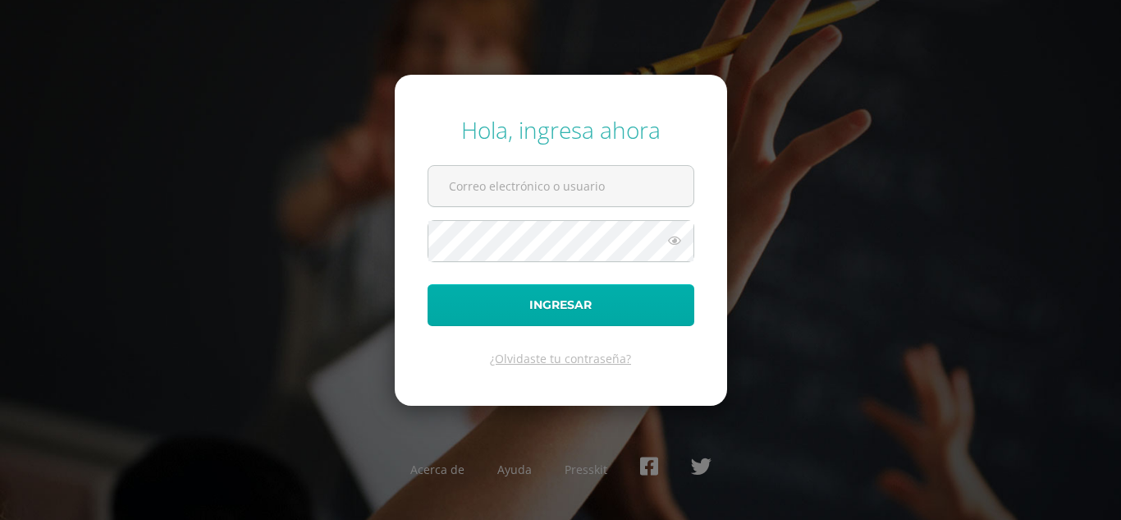
type input "[EMAIL_ADDRESS][DOMAIN_NAME]"
click at [579, 311] on button "Ingresar" at bounding box center [561, 305] width 267 height 42
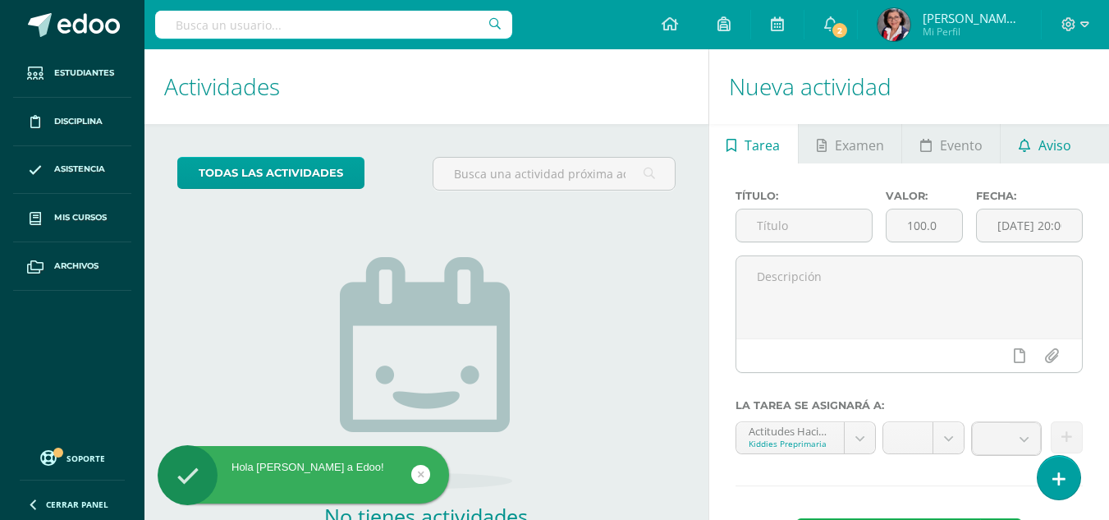
click at [1052, 143] on span "Aviso" at bounding box center [1054, 145] width 33 height 39
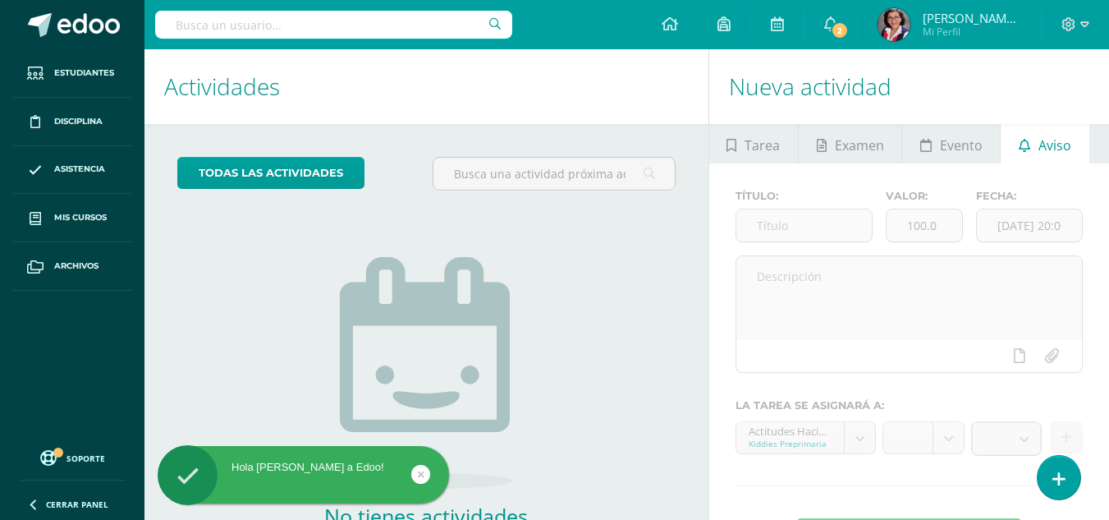
scroll to position [112, 0]
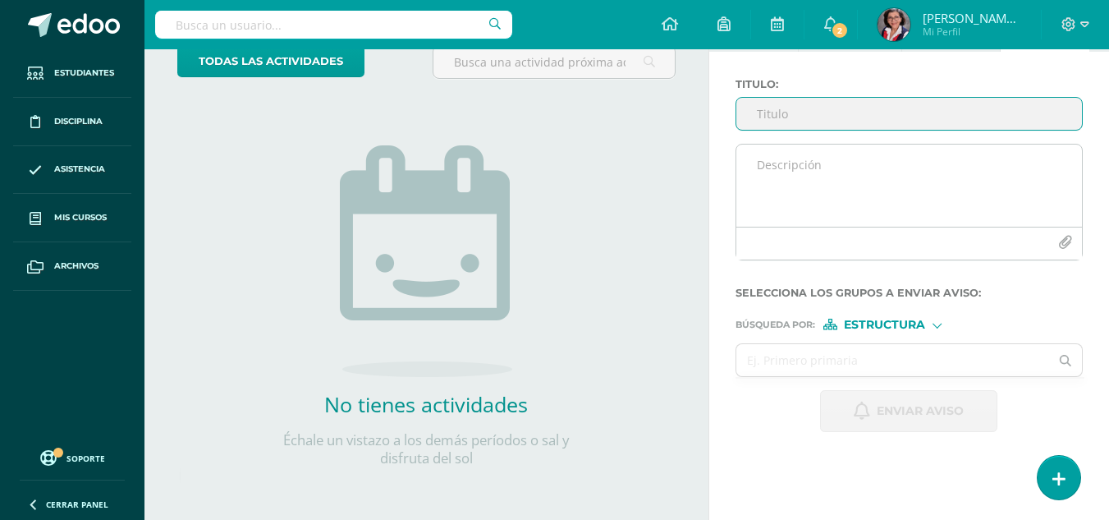
click at [1065, 236] on icon "button" at bounding box center [1065, 243] width 14 height 14
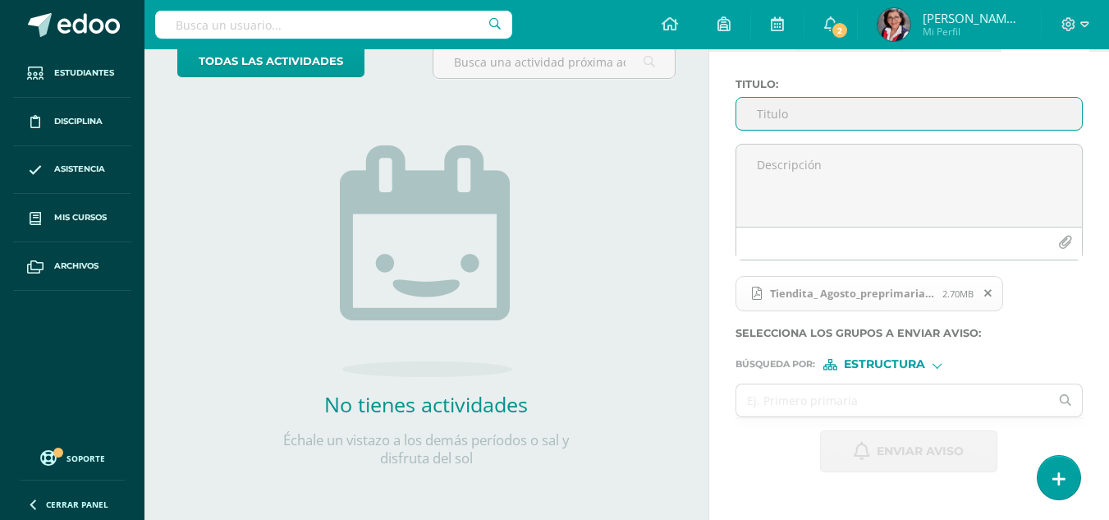
click at [851, 115] on input "Titulo :" at bounding box center [909, 114] width 346 height 32
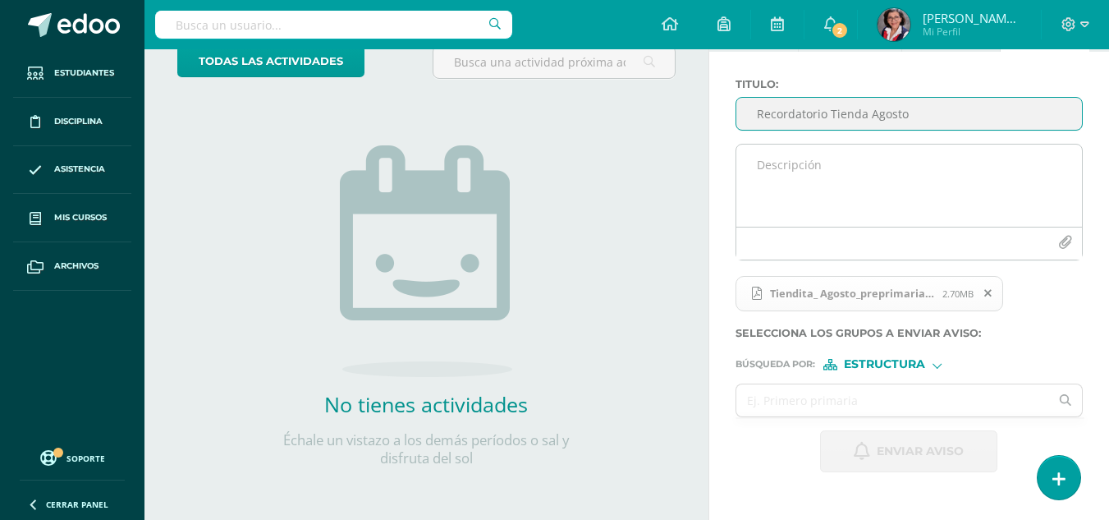
type input "Recordatorio Tienda Agosto"
click at [791, 168] on textarea at bounding box center [909, 185] width 346 height 82
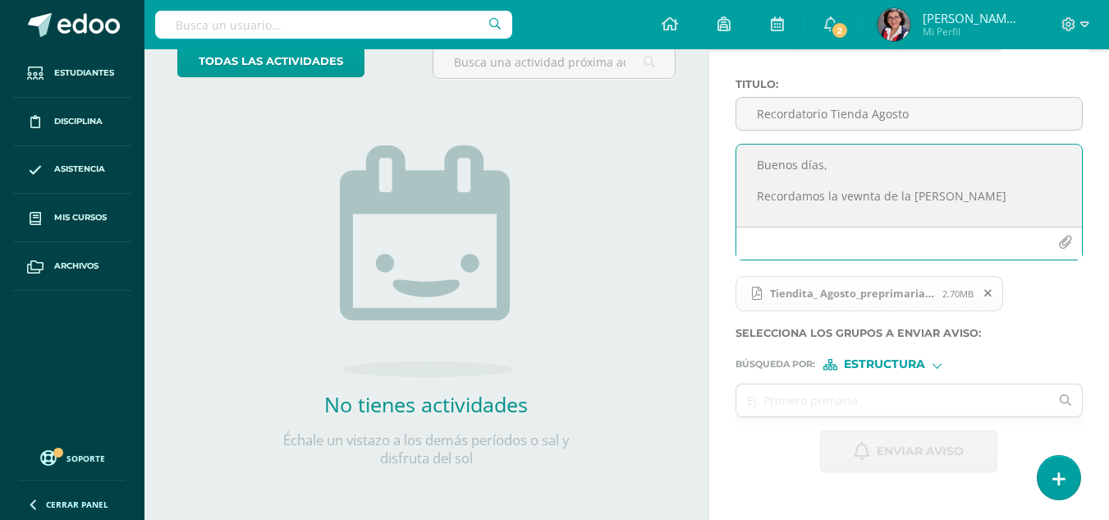
drag, startPoint x: 839, startPoint y: 199, endPoint x: 881, endPoint y: 203, distance: 42.0
click at [880, 202] on textarea "Buenos días, Recordamos la vewnta de la tienda de agosto" at bounding box center [909, 185] width 346 height 82
click at [989, 195] on textarea "Buenos días, Recordamos la venta de la tienda de agosto" at bounding box center [909, 185] width 346 height 82
drag, startPoint x: 1021, startPoint y: 195, endPoint x: 1042, endPoint y: 218, distance: 31.4
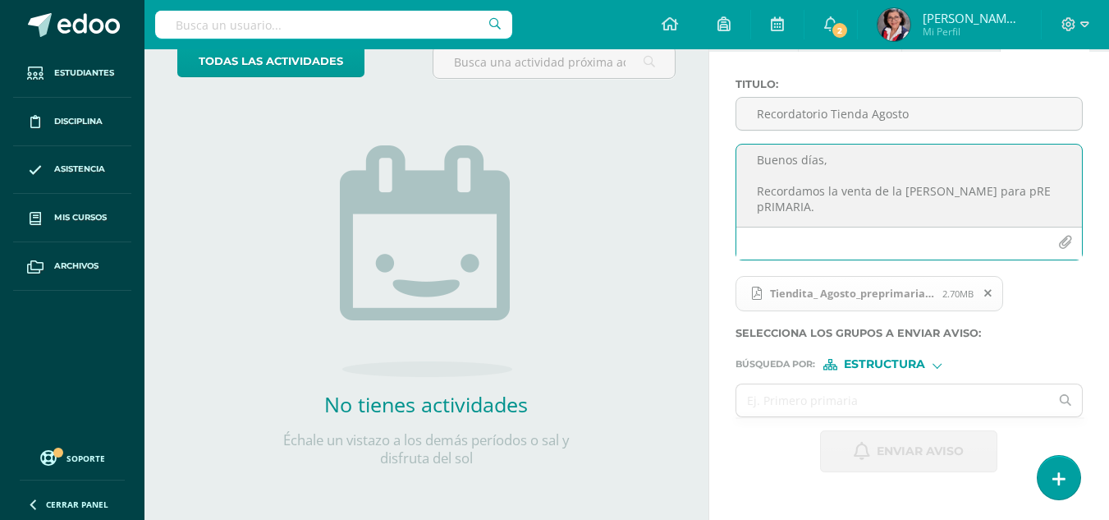
click at [1042, 218] on textarea "Buenos días, Recordamos la venta de la tienda de agosto para pRE pRIMARIA." at bounding box center [909, 185] width 346 height 82
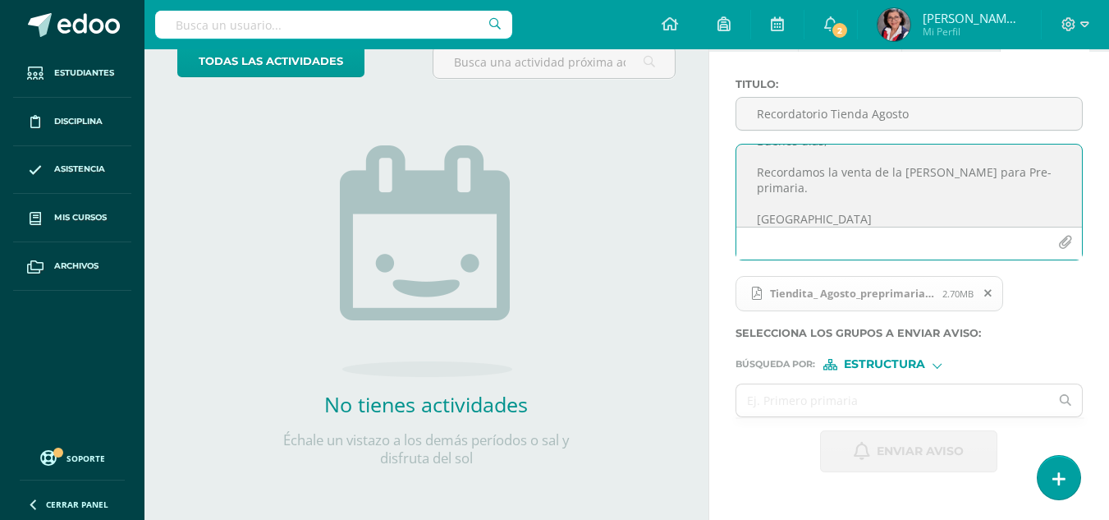
type textarea "Buenos días, Recordamos la venta de la tienda de agosto para Pre-primaria. Salu…"
click at [936, 359] on div "Estructura" at bounding box center [884, 364] width 123 height 11
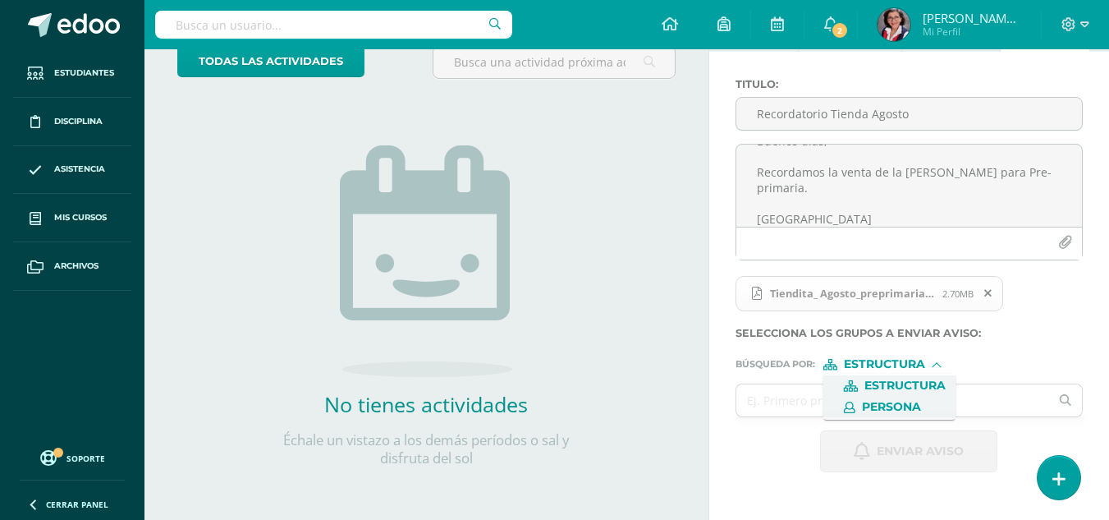
click at [909, 402] on span "Persona" at bounding box center [891, 406] width 59 height 9
click at [866, 398] on input "text" at bounding box center [893, 400] width 314 height 32
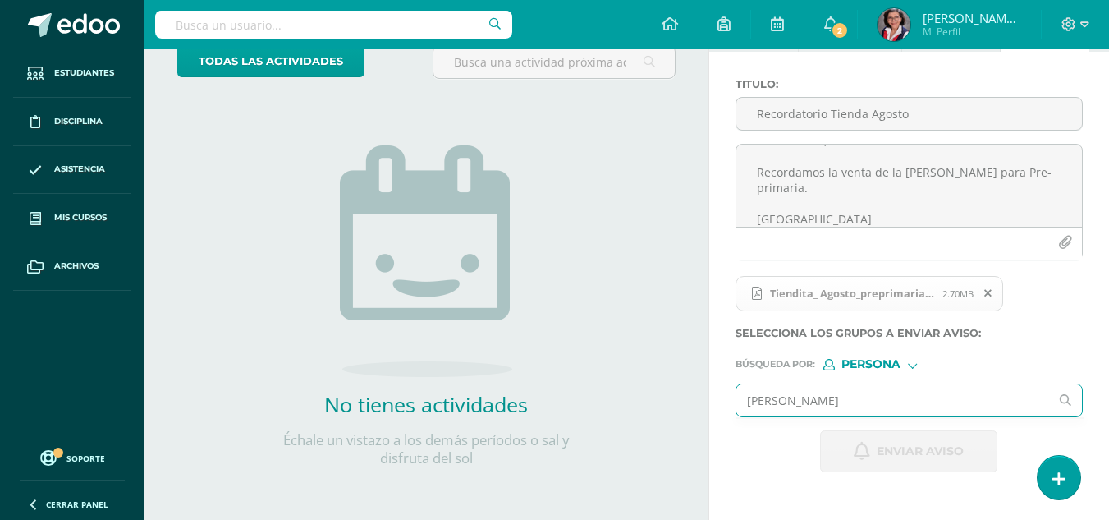
type input "Charlotte Meolgar"
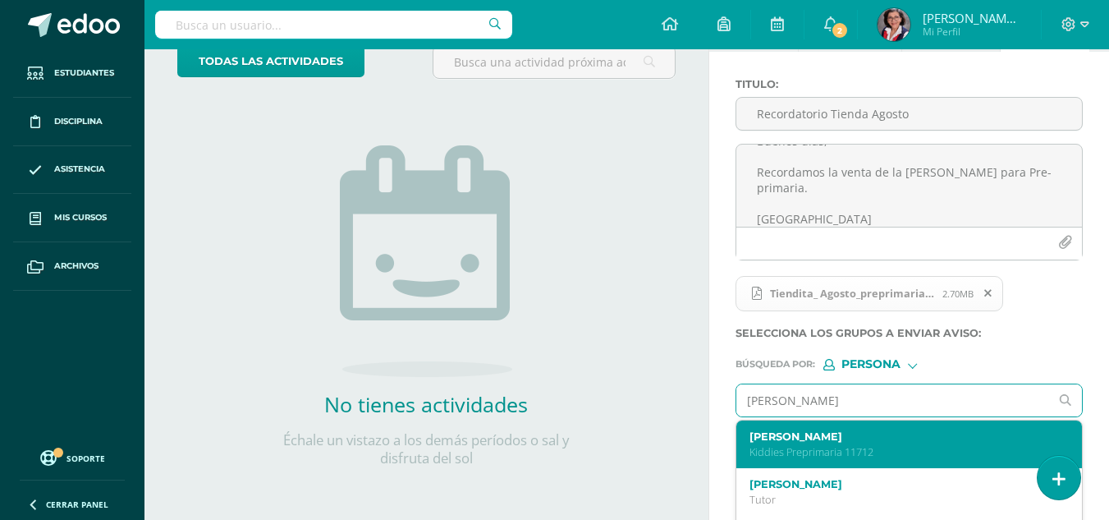
click at [849, 437] on label "Charlotte Estefanía Melgar Oliva" at bounding box center [902, 436] width 307 height 12
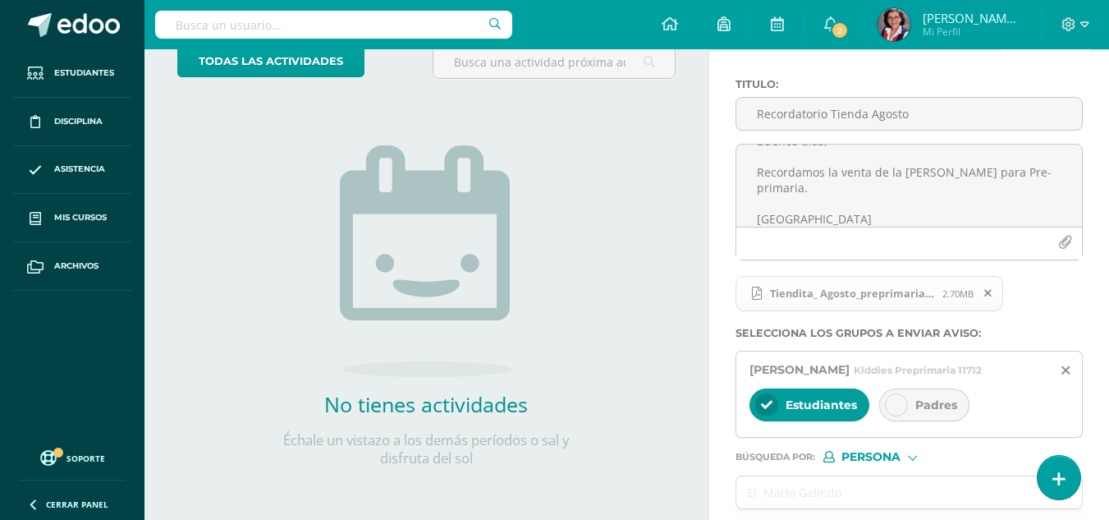
drag, startPoint x: 894, startPoint y: 418, endPoint x: 739, endPoint y: 414, distance: 155.2
click at [895, 410] on icon at bounding box center [896, 404] width 11 height 11
click at [769, 410] on icon at bounding box center [766, 404] width 11 height 11
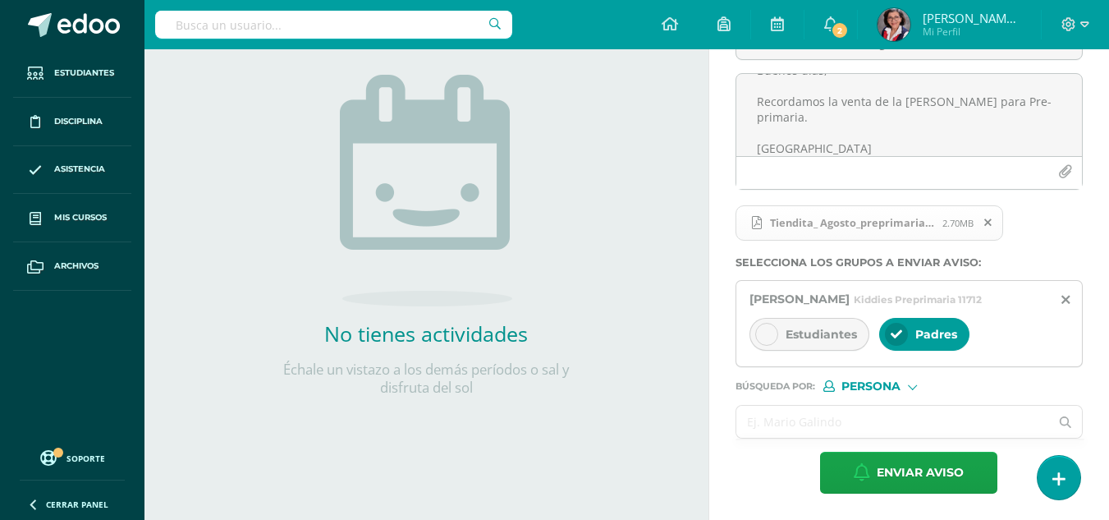
scroll to position [198, 0]
click at [819, 417] on input "text" at bounding box center [893, 421] width 314 height 32
type input "ASbiahna"
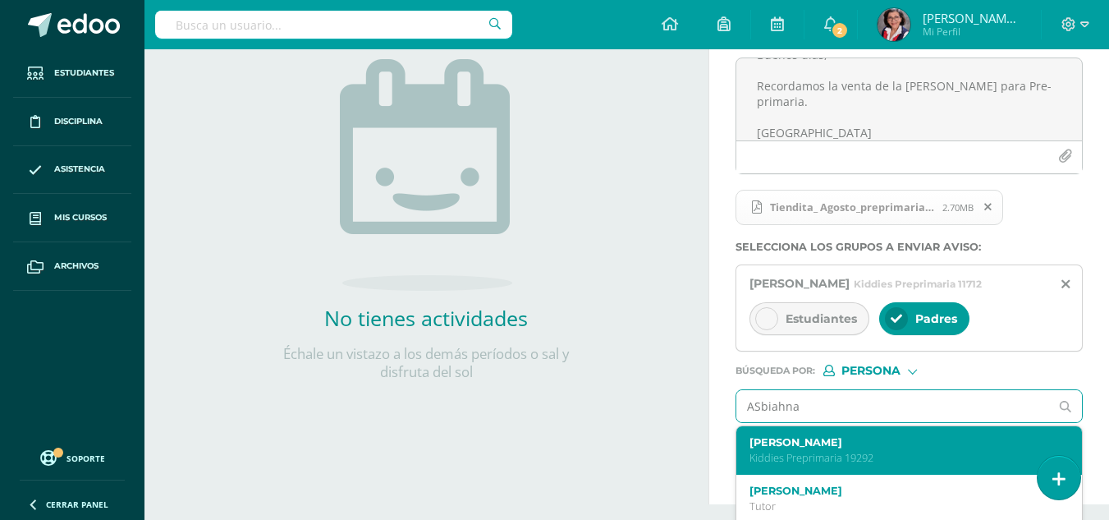
click at [799, 448] on label "Abiahna Murphy Avila" at bounding box center [902, 442] width 307 height 12
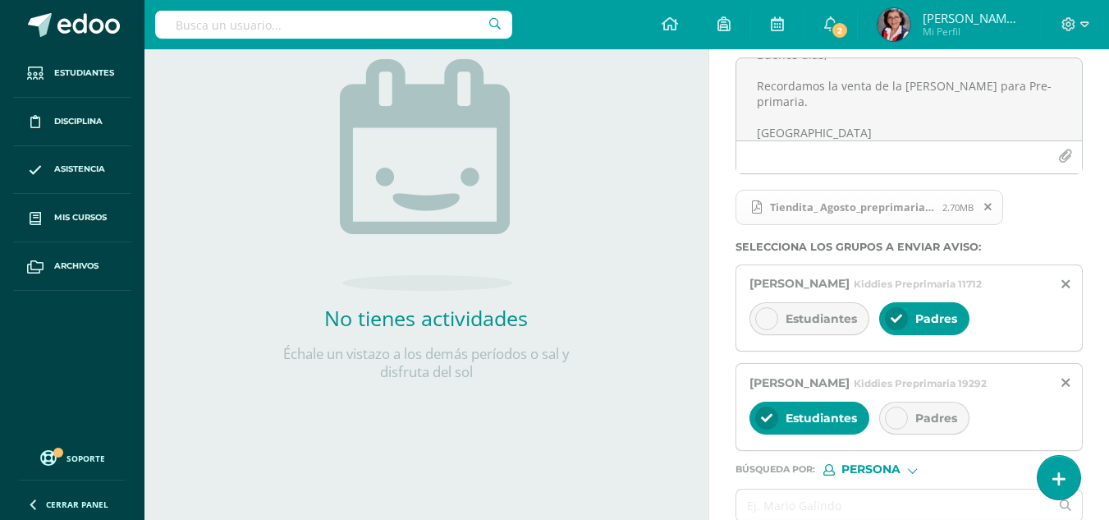
click at [891, 424] on icon at bounding box center [896, 417] width 11 height 11
click at [767, 429] on div at bounding box center [766, 417] width 23 height 23
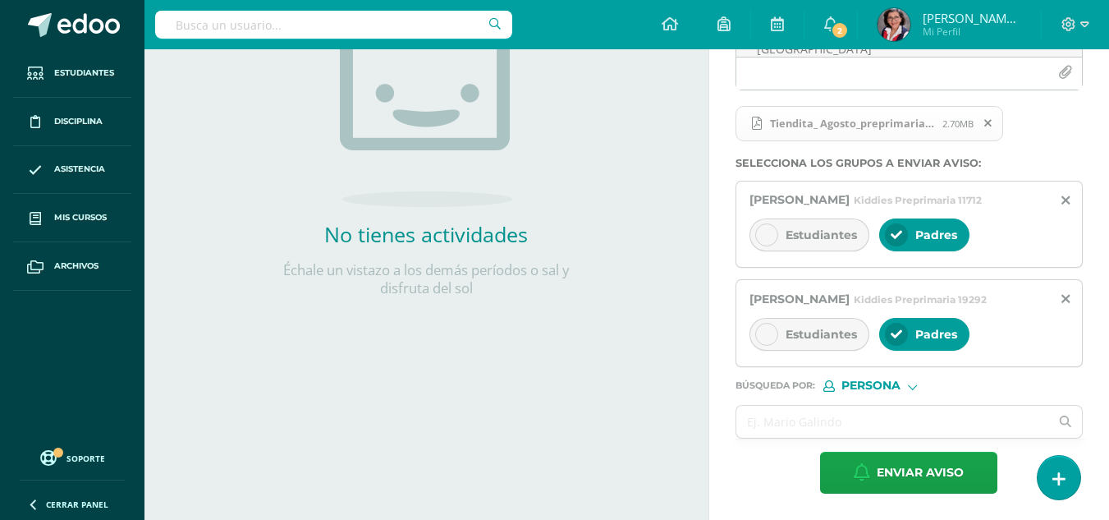
scroll to position [297, 0]
click at [901, 421] on input "text" at bounding box center [893, 421] width 314 height 32
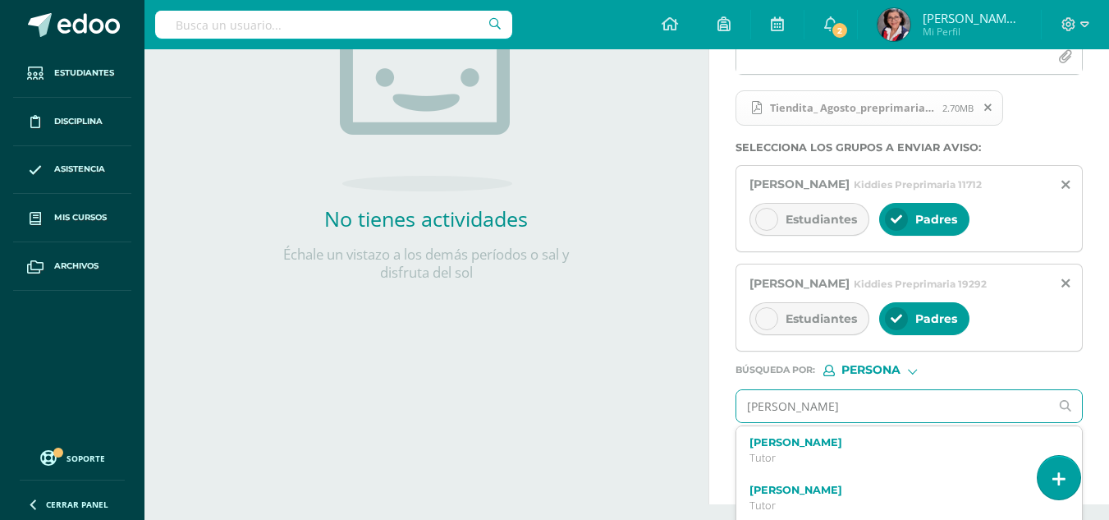
type input "Valeria Velez cORDOVA"
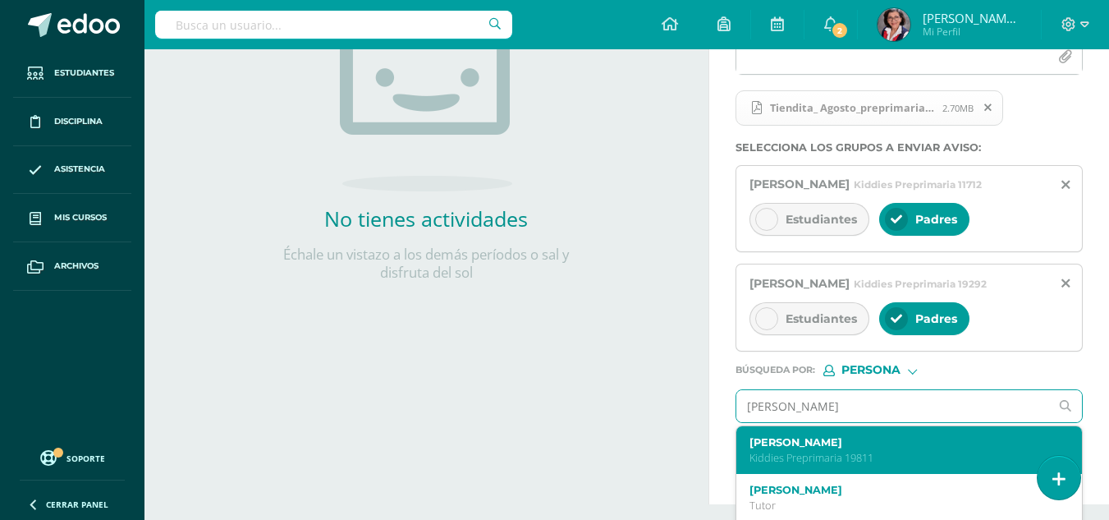
click at [788, 448] on label "Valeria Vélez Córdova" at bounding box center [902, 442] width 307 height 12
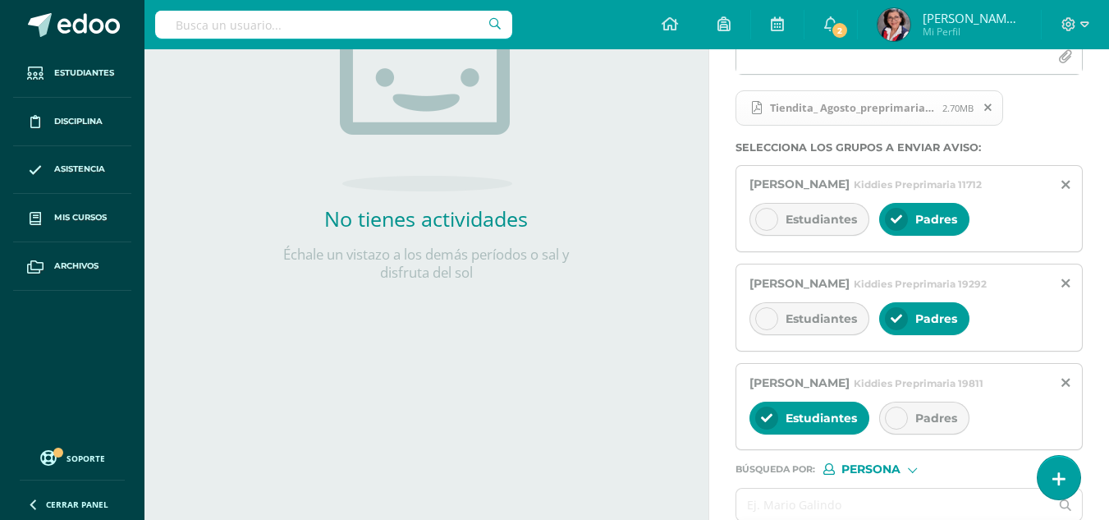
click at [896, 424] on icon at bounding box center [896, 417] width 11 height 11
click at [769, 424] on icon at bounding box center [766, 417] width 11 height 11
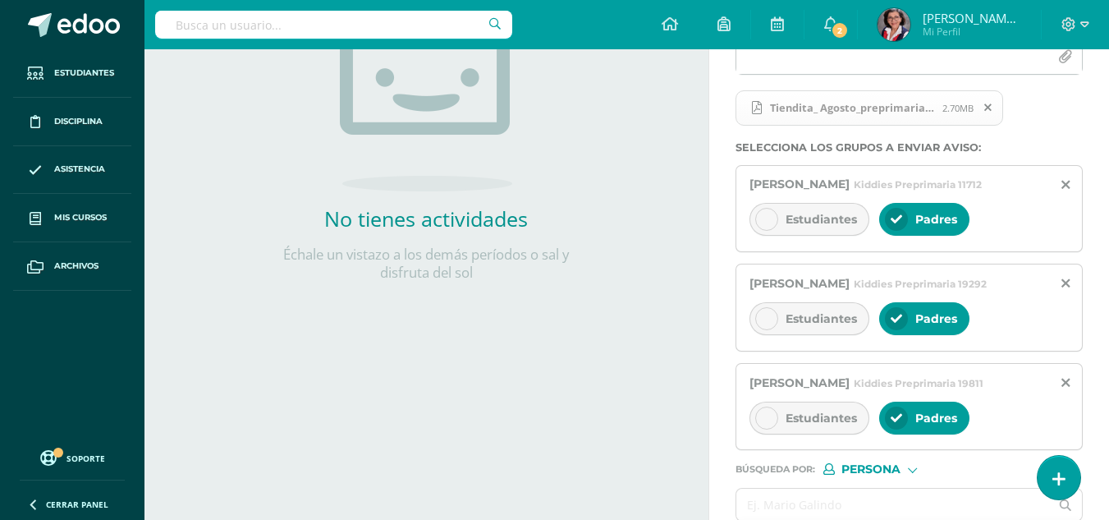
click at [913, 473] on div at bounding box center [912, 468] width 9 height 9
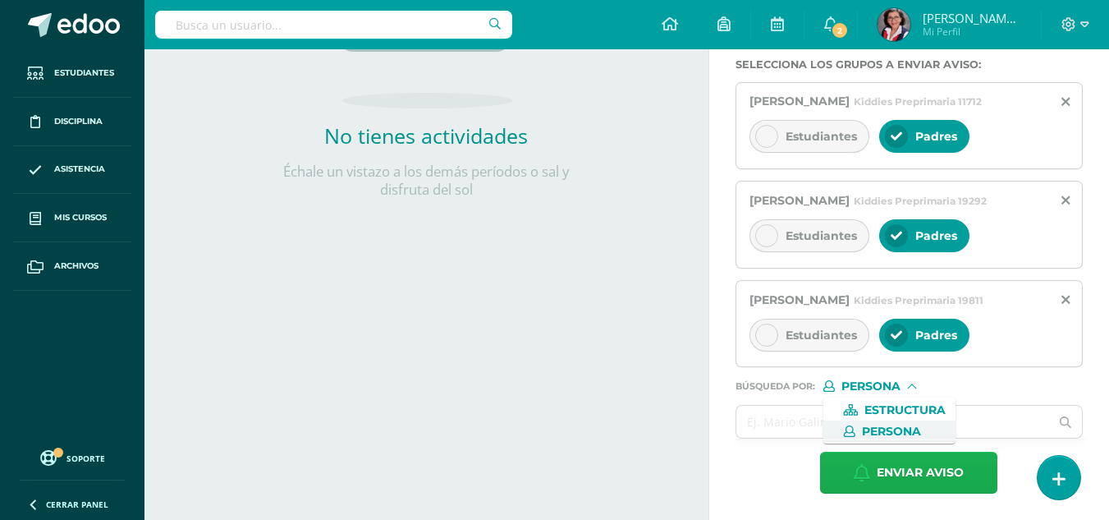
scroll to position [396, 0]
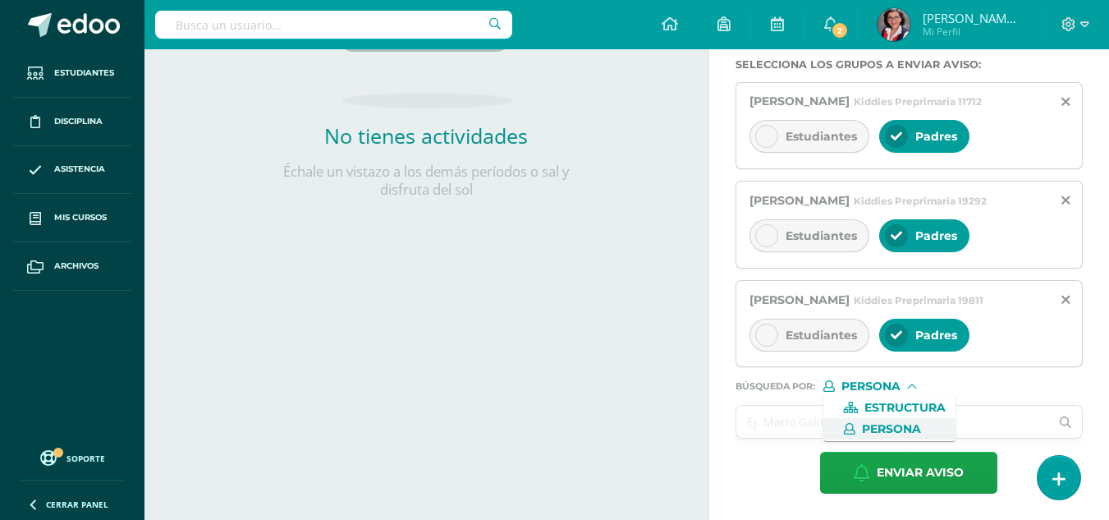
click at [801, 419] on input "text" at bounding box center [893, 421] width 314 height 32
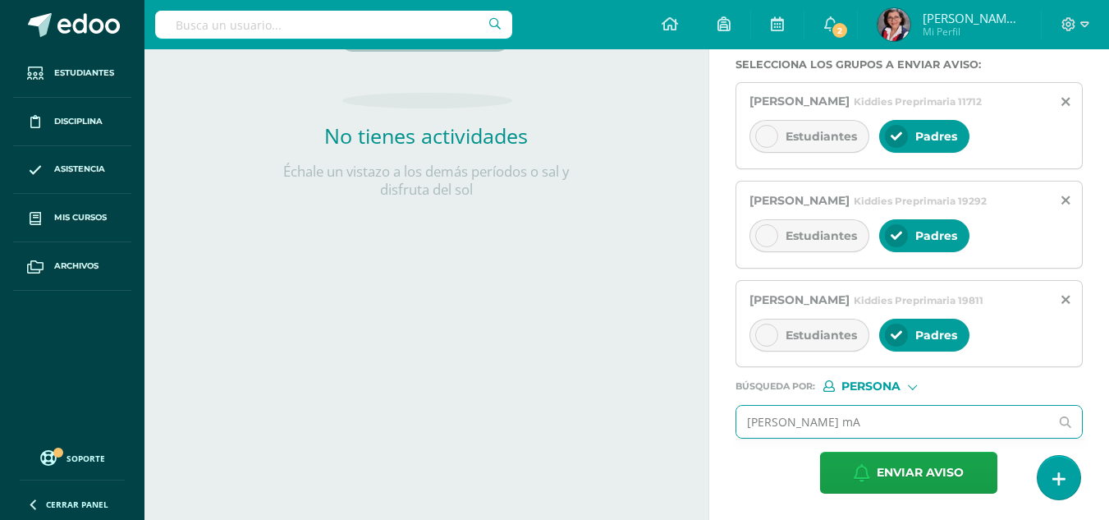
type input "aNA mAR"
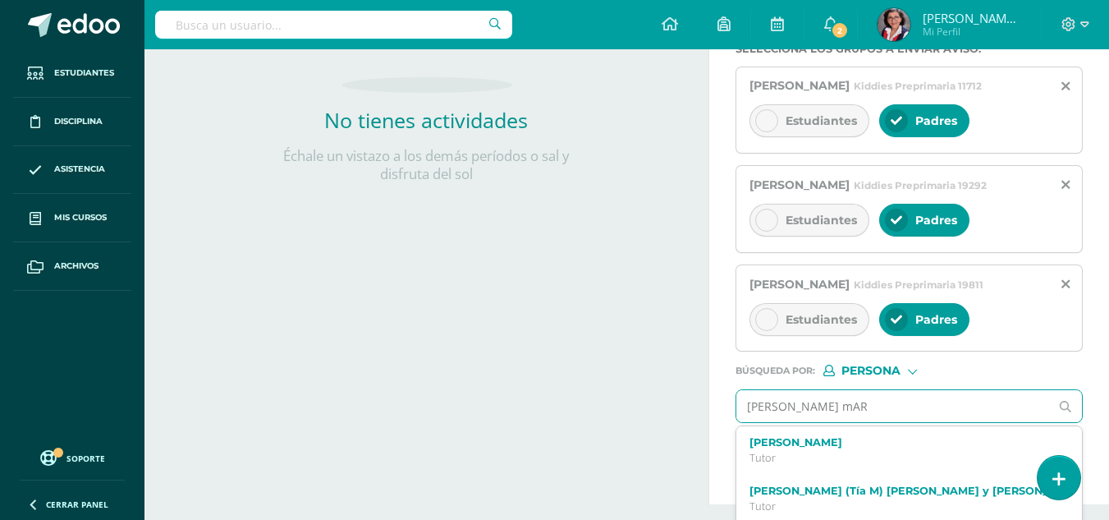
drag, startPoint x: 855, startPoint y: 420, endPoint x: 712, endPoint y: 416, distance: 143.7
click at [712, 416] on div "Titulo : Recordatorio Tienda Agosto Buenos días, Recordamos la venta de la tien…" at bounding box center [909, 136] width 400 height 736
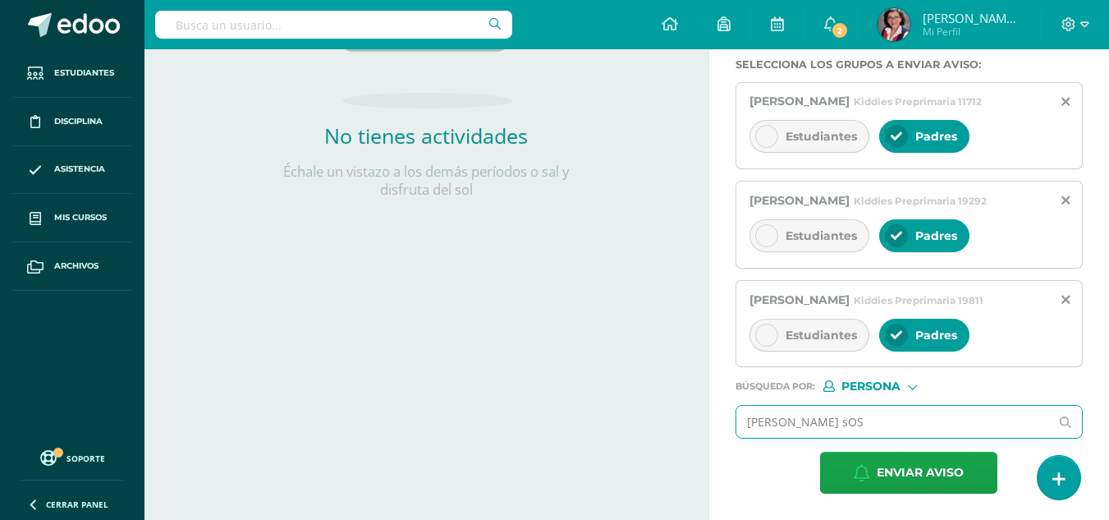
type input "aNA mARIA sOSA"
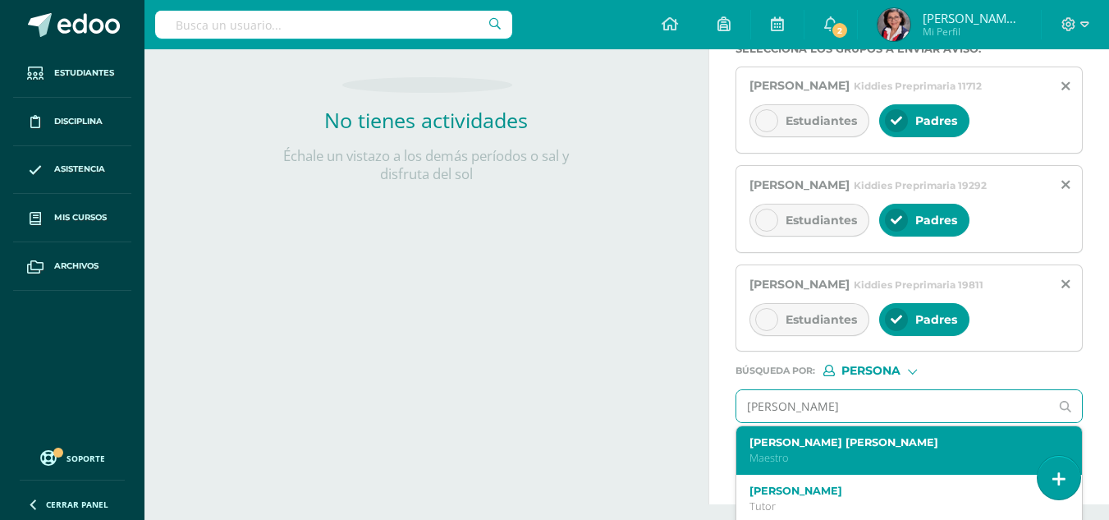
click at [886, 448] on label "Sosa Montenegro Ana María" at bounding box center [902, 442] width 307 height 12
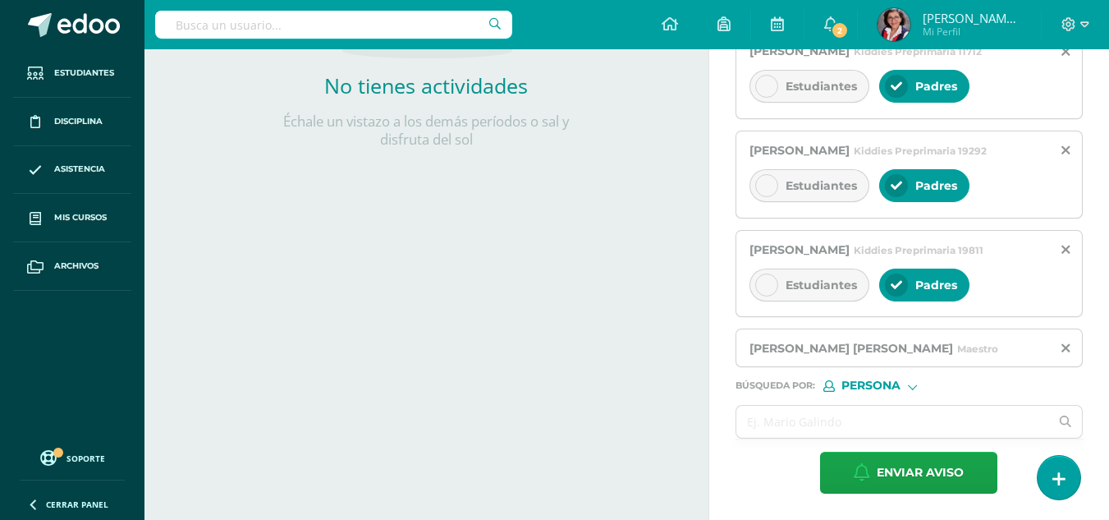
scroll to position [446, 0]
click at [905, 469] on span "Enviar aviso" at bounding box center [920, 472] width 87 height 40
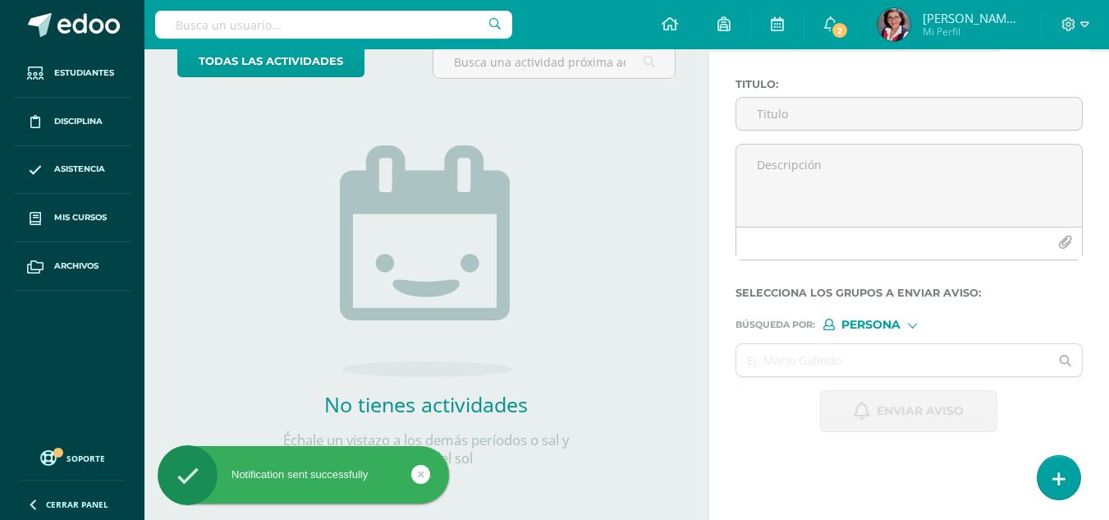
scroll to position [0, 0]
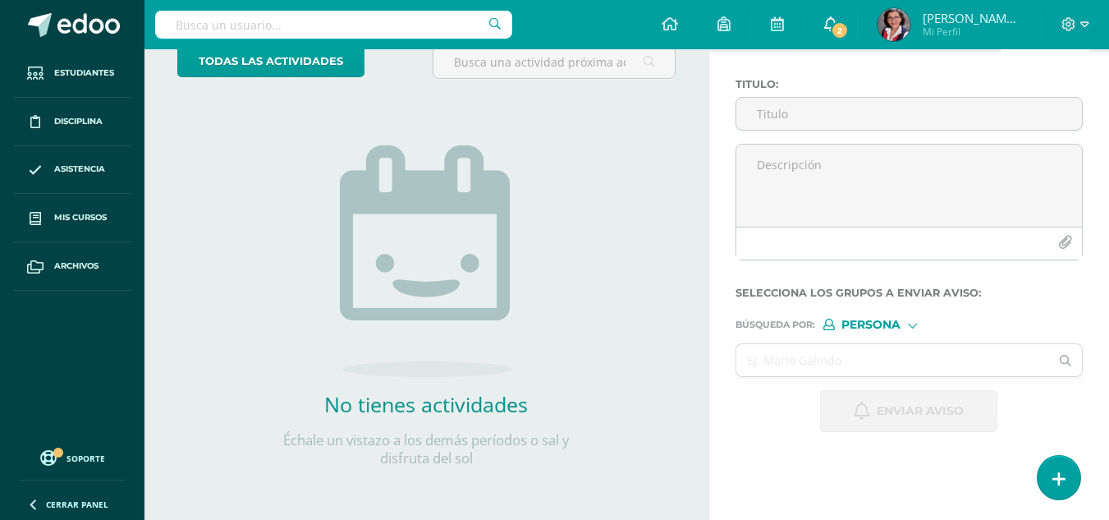
click at [838, 15] on link "2" at bounding box center [830, 24] width 53 height 49
click at [1034, 32] on link "Sosa Montenegro Mi Perfil" at bounding box center [949, 24] width 183 height 49
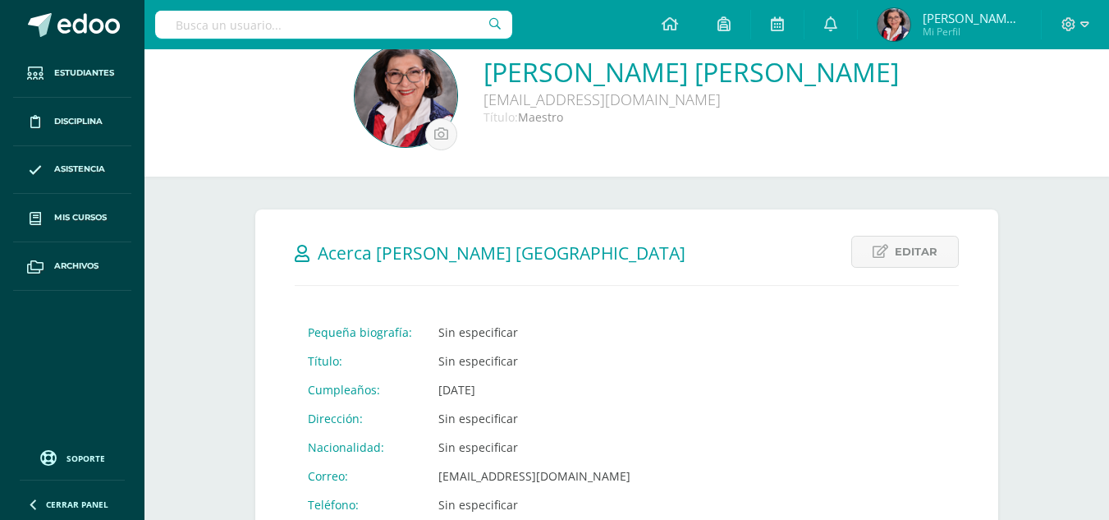
scroll to position [82, 0]
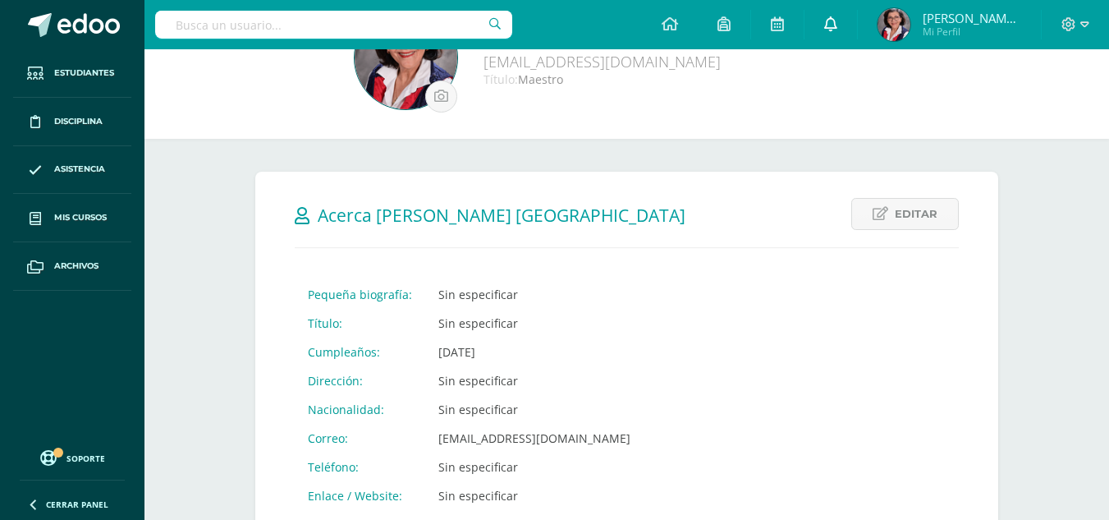
click at [834, 16] on span at bounding box center [830, 25] width 13 height 18
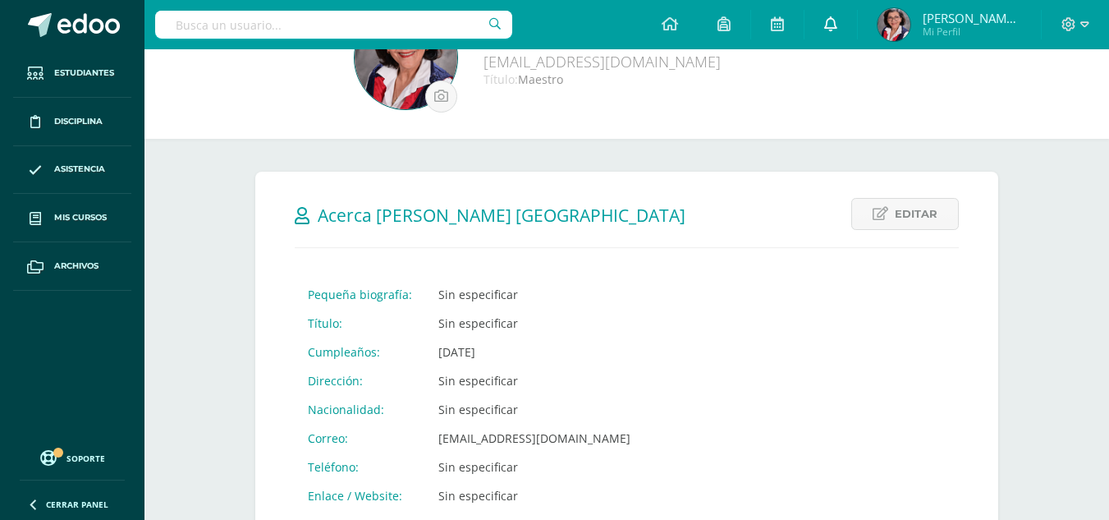
click at [828, 21] on icon at bounding box center [830, 23] width 13 height 15
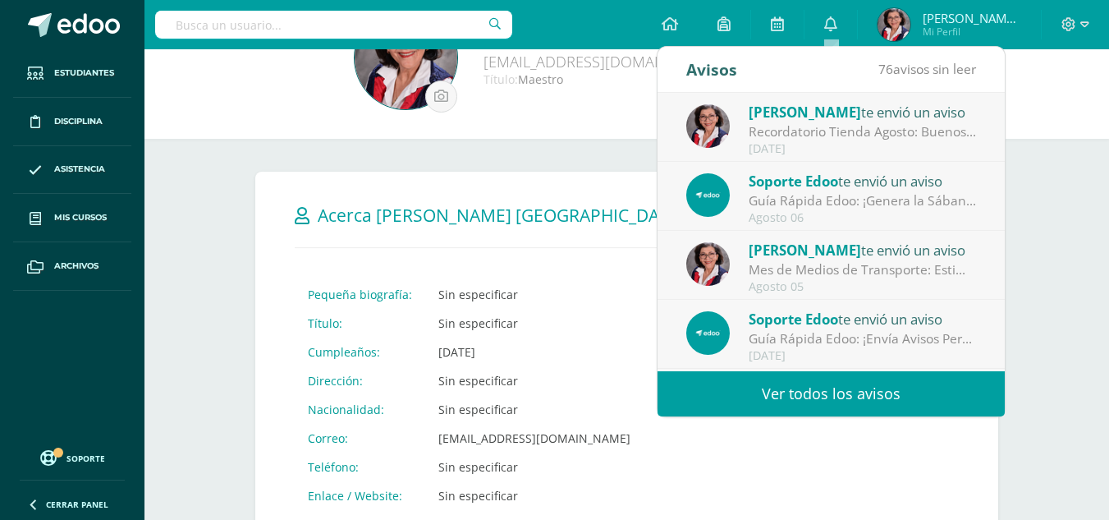
click at [826, 125] on div "Recordatorio Tienda Agosto: Buenos días, Recordamos la venta de la tienda de ag…" at bounding box center [863, 131] width 228 height 19
click at [826, 129] on div "Recordatorio Tienda Agosto: Buenos días, Recordamos la venta de la tienda de ag…" at bounding box center [863, 131] width 228 height 19
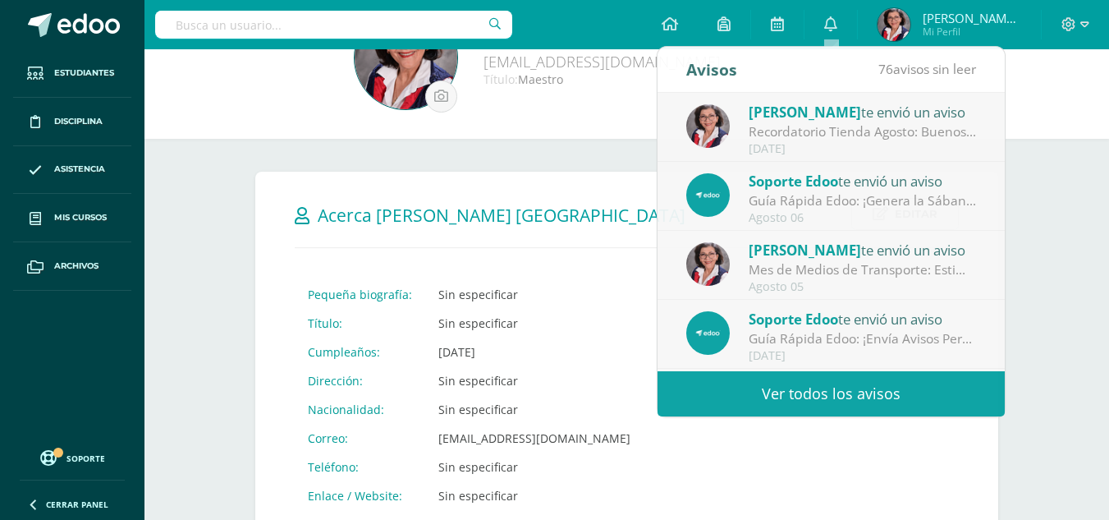
click at [1070, 96] on div "Sosa Montenegro Ana María anamasosa@cig.edu.gt Título: Maestro" at bounding box center [627, 60] width 938 height 106
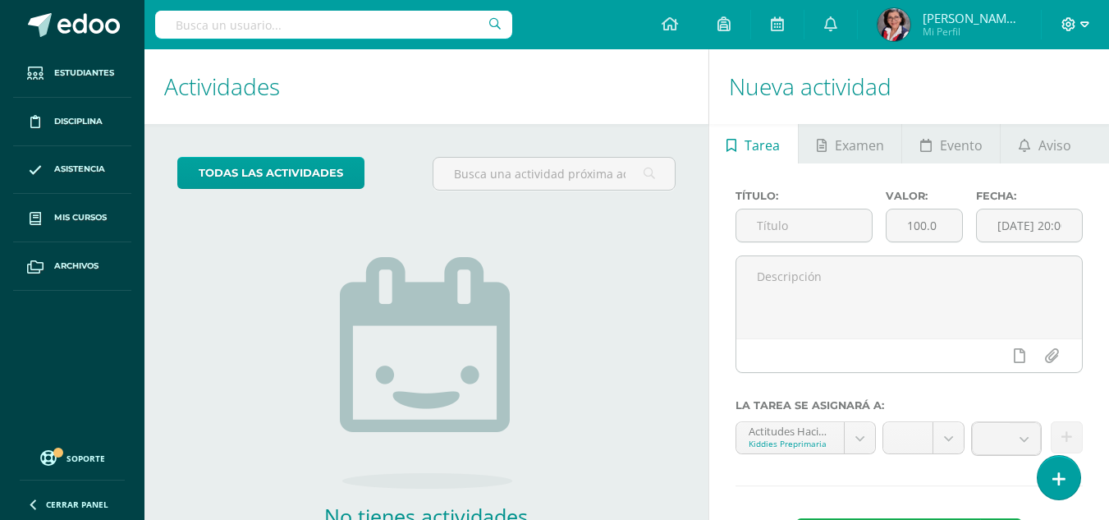
click at [1082, 24] on icon at bounding box center [1084, 24] width 9 height 6
click at [1044, 113] on span "Cerrar sesión" at bounding box center [1033, 112] width 74 height 16
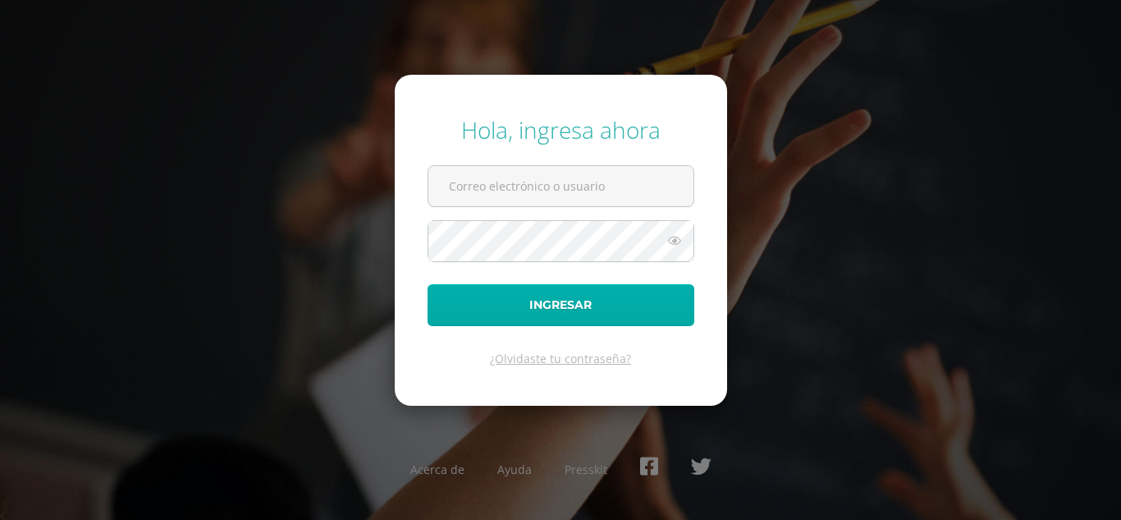
type input "[EMAIL_ADDRESS][DOMAIN_NAME]"
click at [543, 304] on button "Ingresar" at bounding box center [561, 305] width 267 height 42
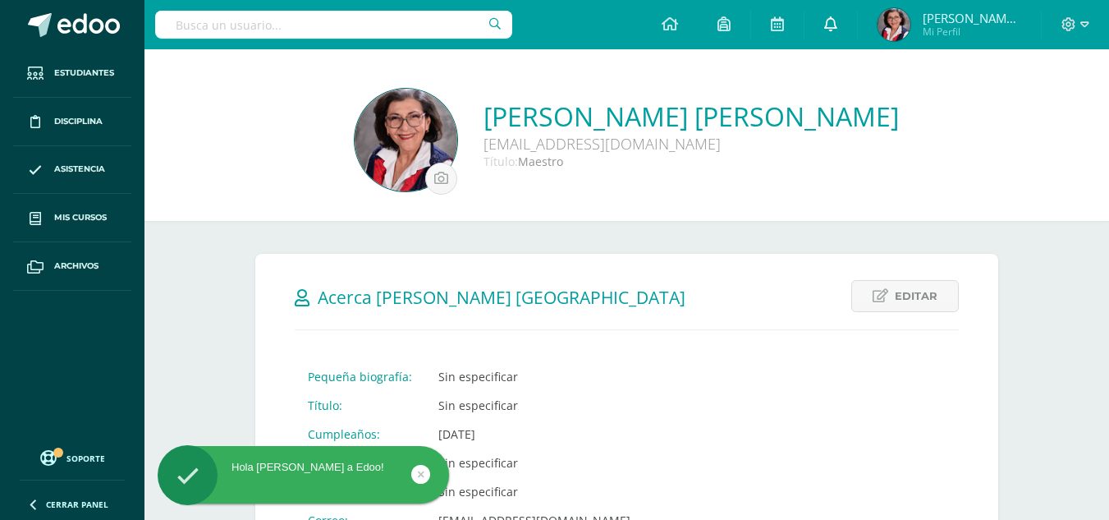
click at [829, 17] on icon at bounding box center [830, 23] width 13 height 15
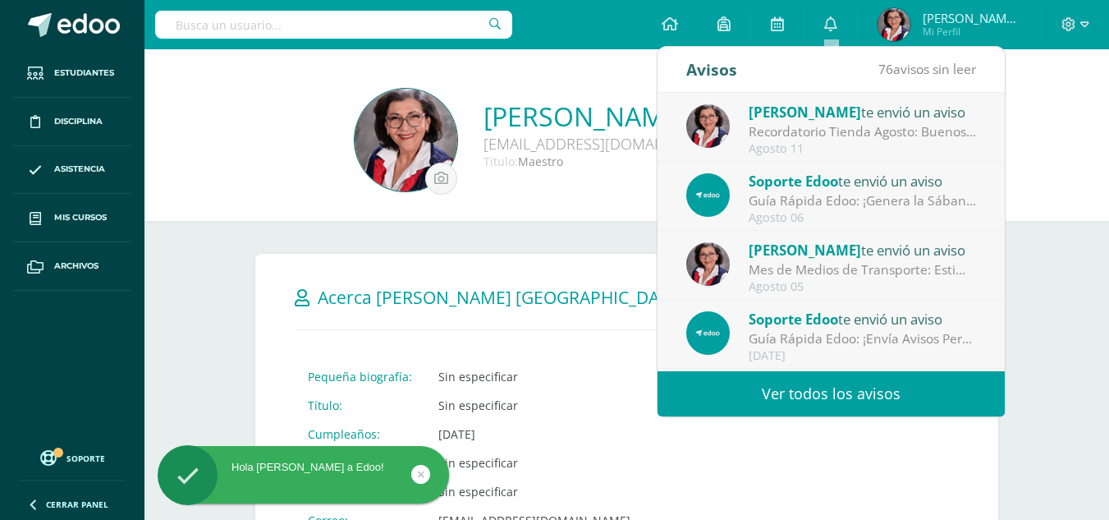
click at [860, 134] on div "Recordatorio Tienda Agosto: Buenos días, Recordamos la venta de la tienda de ag…" at bounding box center [863, 131] width 228 height 19
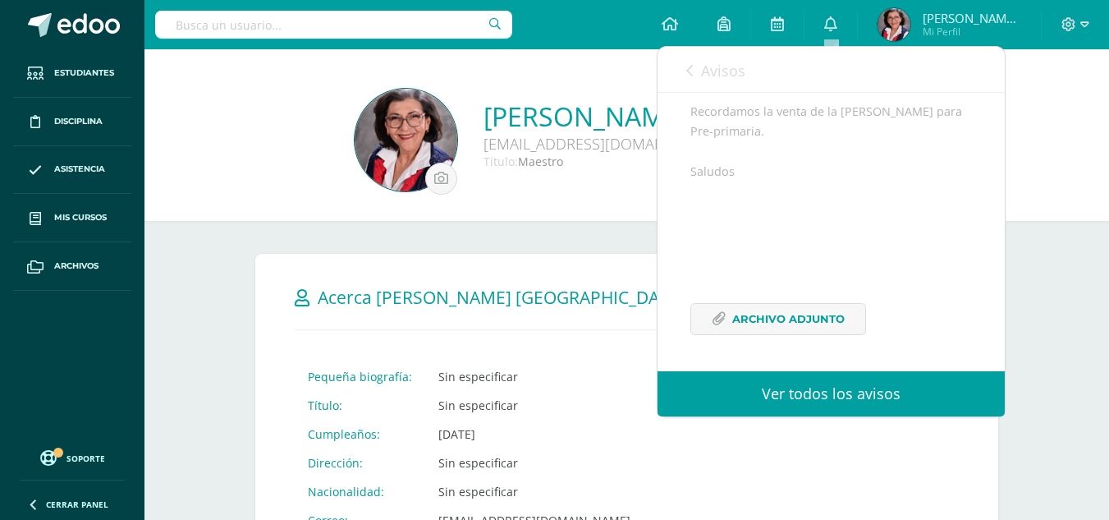
scroll to position [222, 0]
click at [825, 320] on span "Archivo Adjunto" at bounding box center [788, 319] width 112 height 30
click at [1089, 16] on div at bounding box center [1075, 24] width 67 height 49
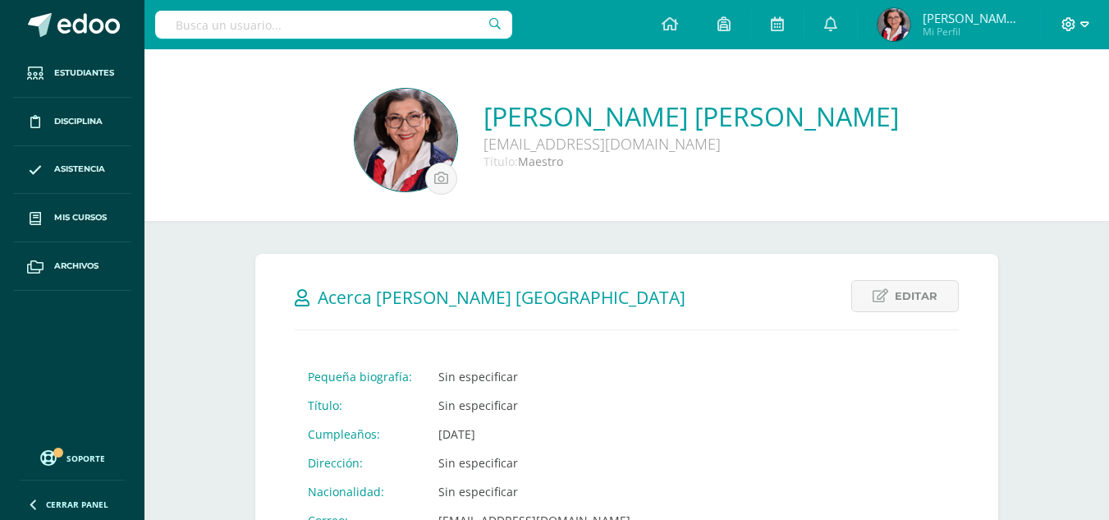
click at [1086, 25] on icon at bounding box center [1084, 24] width 9 height 6
click at [1051, 110] on span "Cerrar sesión" at bounding box center [1033, 112] width 74 height 16
